Goal: Information Seeking & Learning: Learn about a topic

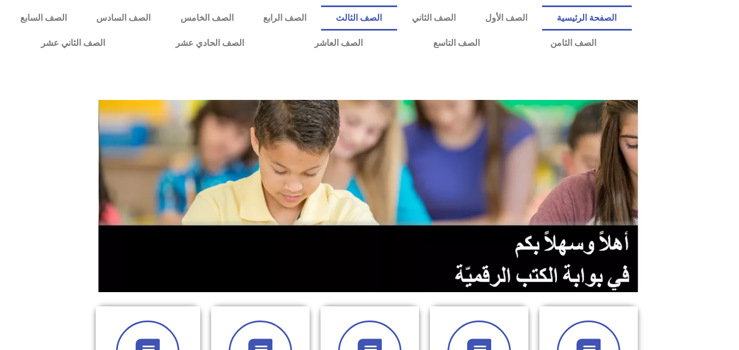
click at [396, 30] on link "الصف الثالث" at bounding box center [358, 17] width 75 height 25
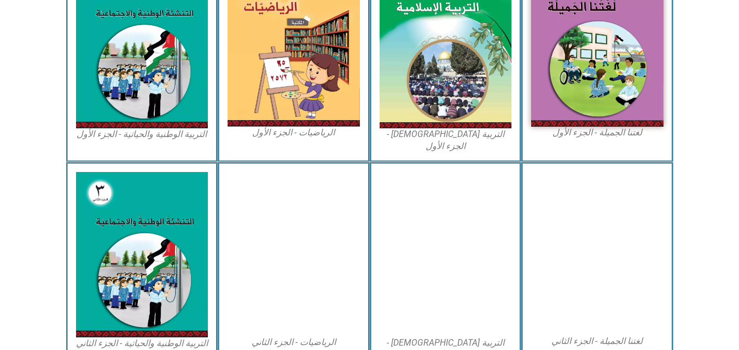
scroll to position [396, 0]
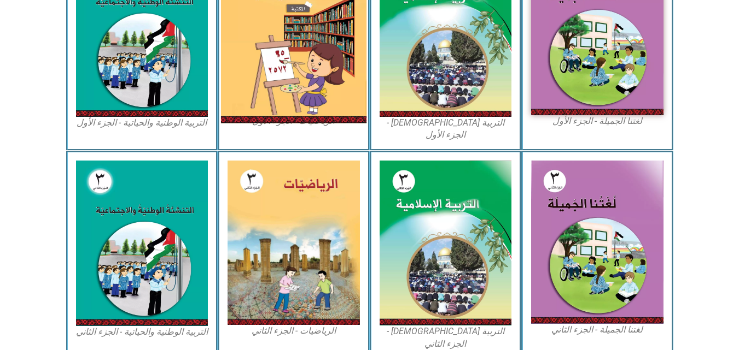
click at [323, 64] on img at bounding box center [293, 33] width 145 height 179
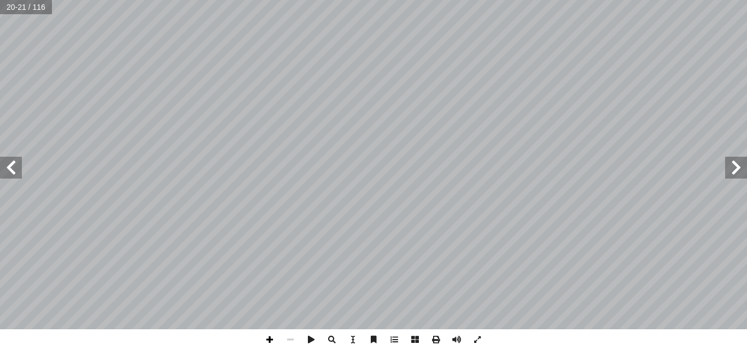
click at [268, 338] on span at bounding box center [269, 340] width 21 height 21
click at [269, 340] on span at bounding box center [269, 340] width 21 height 21
